Goal: Navigation & Orientation: Find specific page/section

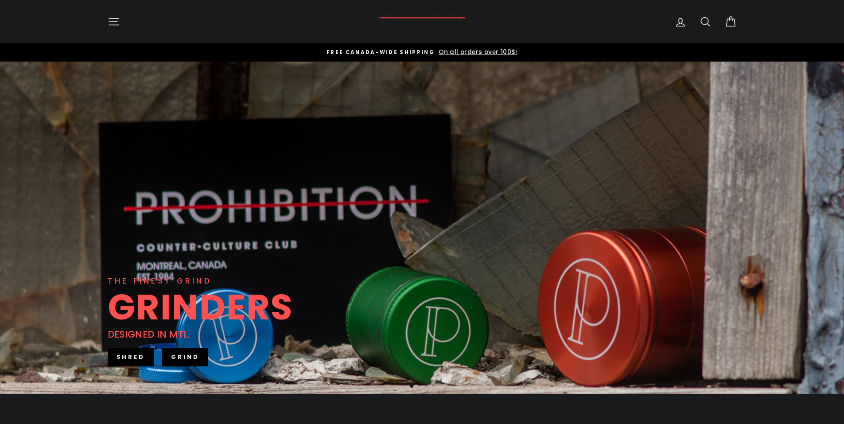
click at [112, 21] on icon "button" at bounding box center [114, 21] width 12 height 12
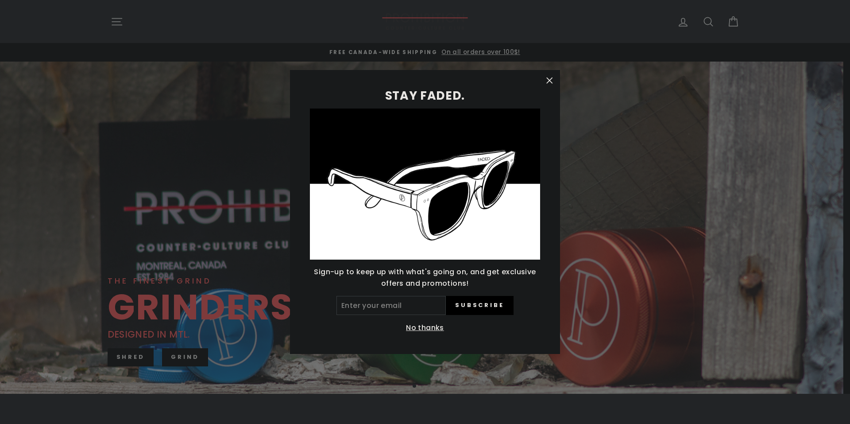
click at [135, 20] on div "STAY FADED. Sign-up to keep up with what's going on, and get exclusive offers a…" at bounding box center [425, 212] width 850 height 424
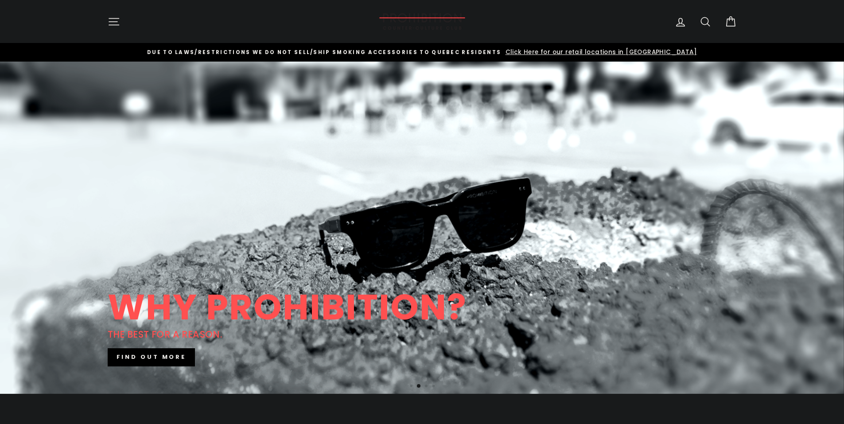
click at [116, 21] on icon "button" at bounding box center [114, 21] width 12 height 12
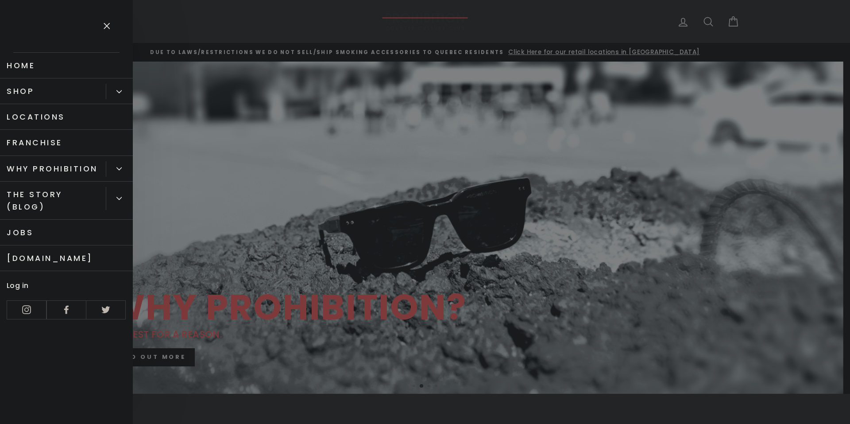
click at [70, 124] on link "Locations" at bounding box center [66, 117] width 133 height 26
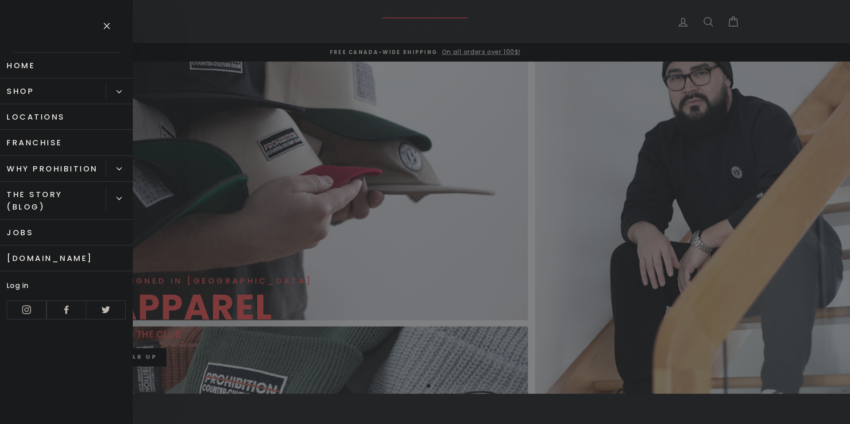
drag, startPoint x: 566, startPoint y: 337, endPoint x: 565, endPoint y: 345, distance: 8.2
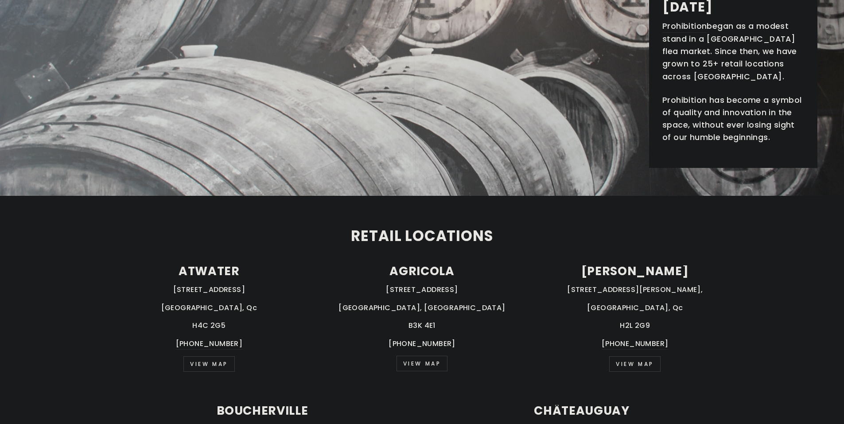
scroll to position [295, 0]
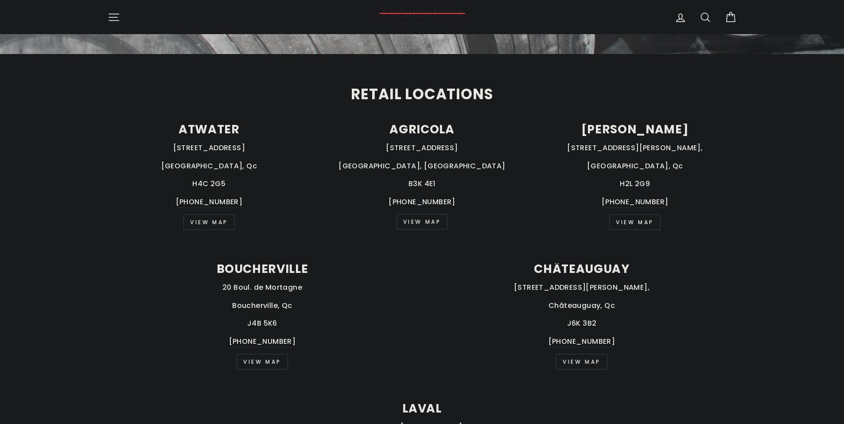
click at [575, 373] on div "BOUCHERVILLE 20 Boul. de Mortagne Boucherville, Qc J4B 5K6 [PHONE_NUMBER] view …" at bounding box center [417, 321] width 639 height 116
